Goal: Task Accomplishment & Management: Use online tool/utility

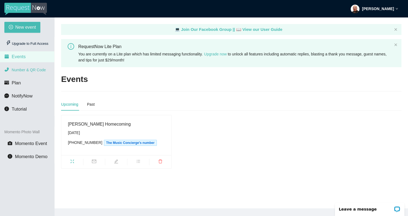
click at [37, 71] on span "Number & QR Code" at bounding box center [29, 70] width 34 height 4
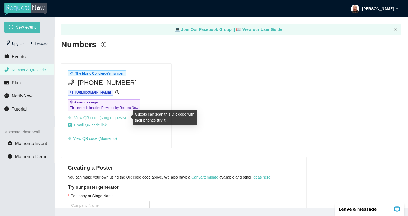
click at [96, 119] on link "View QR code (song requests)" at bounding box center [97, 118] width 58 height 4
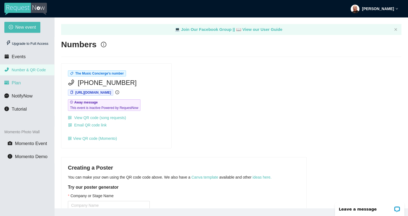
click at [20, 83] on span "Plan" at bounding box center [16, 82] width 9 height 5
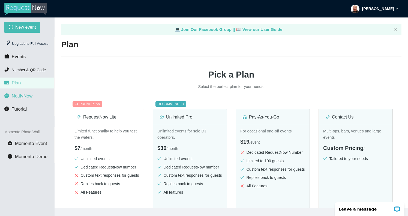
click at [20, 97] on span "NotifyNow" at bounding box center [22, 95] width 21 height 5
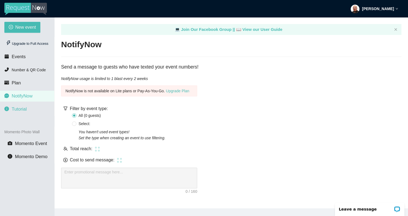
click at [23, 111] on span "Tutorial" at bounding box center [19, 108] width 15 height 5
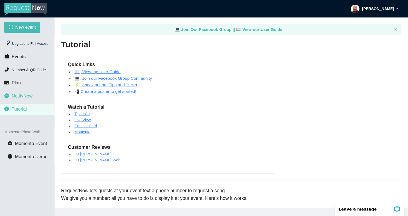
click at [22, 96] on span "NotifyNow" at bounding box center [22, 95] width 21 height 5
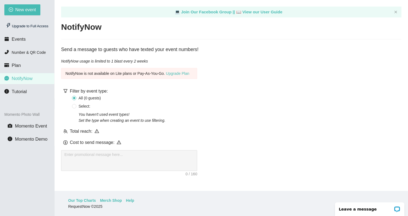
scroll to position [17, 0]
click at [119, 144] on icon "warning" at bounding box center [119, 142] width 4 height 4
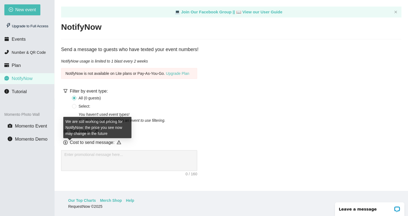
click at [64, 145] on icon "dollar" at bounding box center [65, 142] width 4 height 4
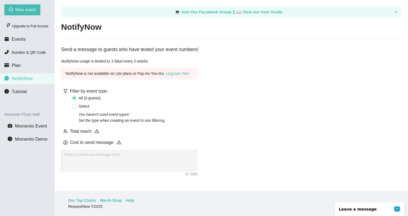
click at [370, 207] on p "Leave a message" at bounding box center [366, 209] width 54 height 4
click at [18, 39] on span "Events" at bounding box center [19, 39] width 14 height 5
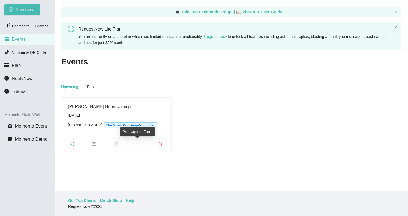
click at [135, 144] on span "bars" at bounding box center [139, 145] width 22 height 6
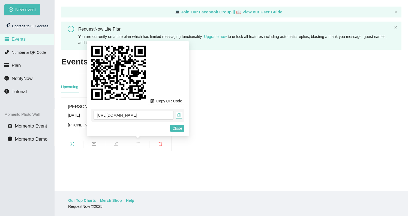
click at [178, 117] on icon "copy" at bounding box center [179, 115] width 4 height 4
click at [174, 129] on span "Close" at bounding box center [178, 128] width 10 height 6
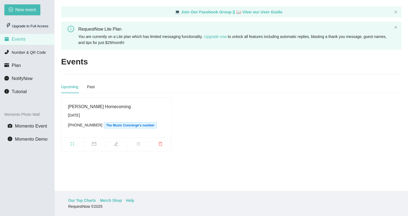
click at [174, 113] on div "Larry A Ryle Homecoming Saturday, September 27th (859) 203-4554 The Music Conci…" at bounding box center [116, 124] width 115 height 54
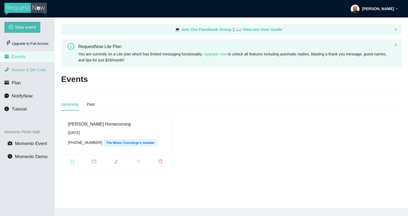
click at [24, 69] on span "Number & QR Code" at bounding box center [29, 70] width 34 height 4
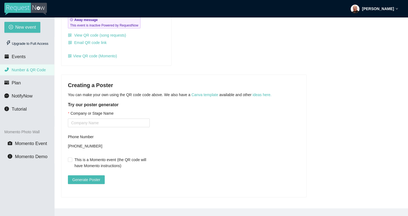
scroll to position [86, 0]
click at [88, 177] on span "Generate Poster" at bounding box center [86, 180] width 28 height 6
click at [24, 58] on span "Events" at bounding box center [19, 56] width 14 height 5
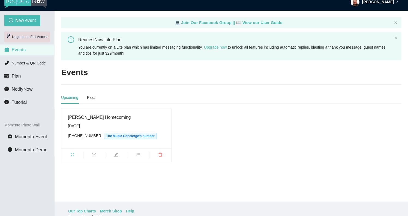
scroll to position [8, 0]
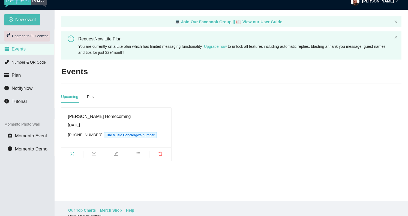
click at [26, 37] on div "Upgrade to Full Access" at bounding box center [27, 36] width 46 height 11
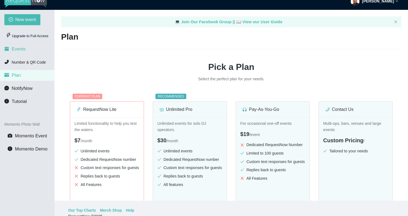
click at [22, 48] on span "Events" at bounding box center [19, 48] width 14 height 5
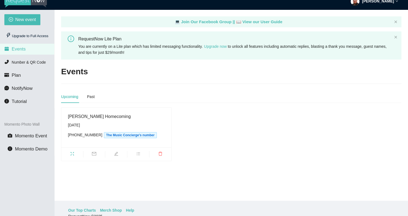
click at [85, 122] on div "[DATE]" at bounding box center [116, 125] width 97 height 6
click at [71, 153] on icon "fullscreen" at bounding box center [72, 154] width 4 height 4
click at [28, 62] on span "Number & QR Code" at bounding box center [29, 62] width 34 height 4
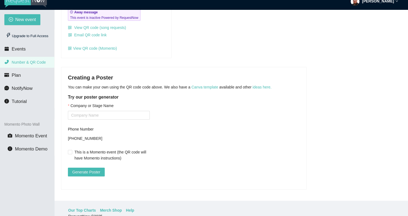
scroll to position [86, 0]
click at [98, 169] on span "Generate Poster" at bounding box center [86, 172] width 28 height 6
click at [93, 111] on input "Company or Stage Name" at bounding box center [109, 115] width 82 height 9
type input "DJ Meosky"
click at [86, 169] on span "Generate Poster" at bounding box center [86, 172] width 28 height 6
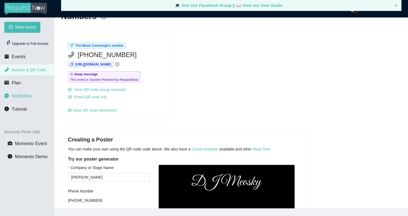
scroll to position [0, 0]
click at [22, 108] on span "Tutorial" at bounding box center [19, 108] width 15 height 5
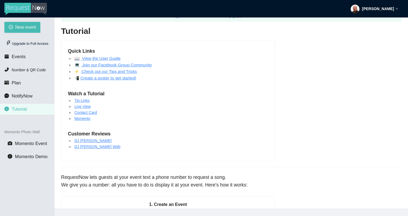
scroll to position [16, 0]
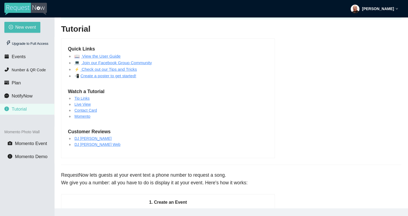
click at [93, 60] on li "💻 Join our Facebook Group Community" at bounding box center [112, 63] width 79 height 7
click at [93, 57] on link "📖 View the User Guide" at bounding box center [98, 56] width 46 height 5
click at [21, 58] on span "Events" at bounding box center [19, 56] width 14 height 5
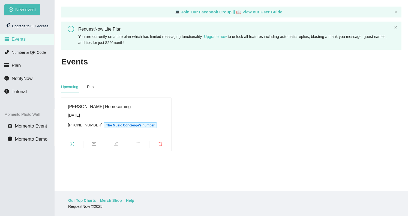
scroll to position [17, 0]
click at [262, 92] on div "Upcoming Past" at bounding box center [231, 87] width 341 height 13
click at [74, 145] on icon "fullscreen" at bounding box center [73, 144] width 4 height 4
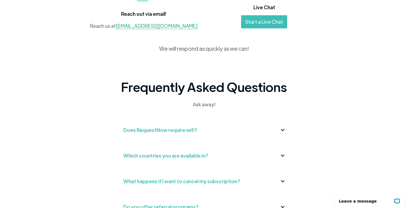
scroll to position [85, 0]
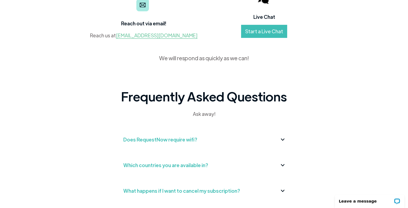
click at [155, 37] on link "contact@requestnow.io" at bounding box center [157, 35] width 82 height 7
drag, startPoint x: 188, startPoint y: 34, endPoint x: 131, endPoint y: 37, distance: 57.7
click at [131, 37] on div "Reach out via email! Reach us at contact@requestnow.io" at bounding box center [144, 14] width 121 height 49
copy div "contact@requestnow.io"
click at [171, 36] on link "contact@requestnow.io" at bounding box center [157, 35] width 82 height 7
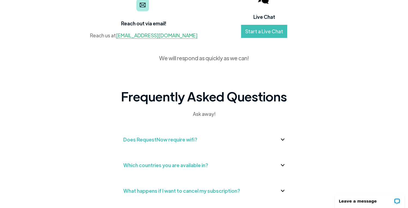
click at [172, 1] on div "Reach out via email! Reach us at contact@requestnow.io" at bounding box center [144, 14] width 121 height 49
click at [267, 32] on link "Start a Live Chat" at bounding box center [264, 31] width 46 height 13
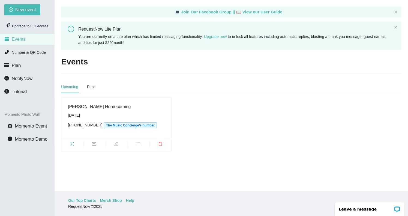
scroll to position [17, 0]
click at [360, 210] on p "Leave a message" at bounding box center [366, 209] width 54 height 4
click at [73, 144] on icon "fullscreen" at bounding box center [72, 144] width 4 height 4
